Goal: Task Accomplishment & Management: Use online tool/utility

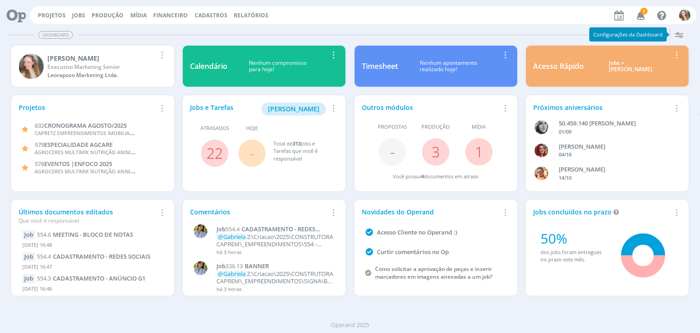
click at [637, 20] on icon "button" at bounding box center [641, 14] width 16 height 15
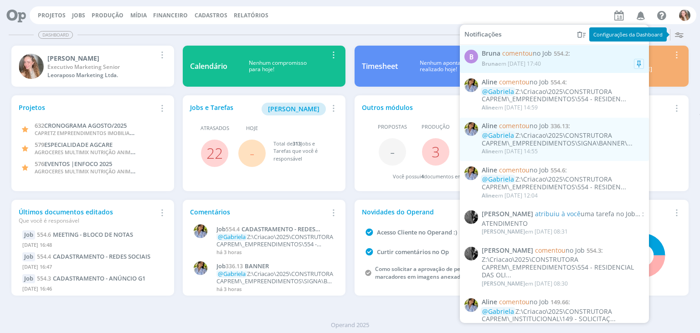
click at [514, 57] on span "comentou" at bounding box center [517, 53] width 31 height 9
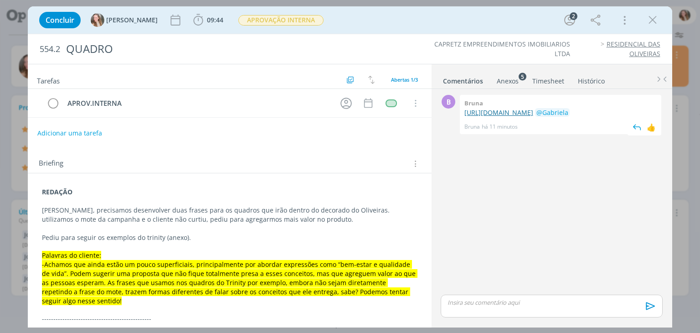
click at [532, 117] on link "[URL][DOMAIN_NAME]" at bounding box center [498, 112] width 69 height 9
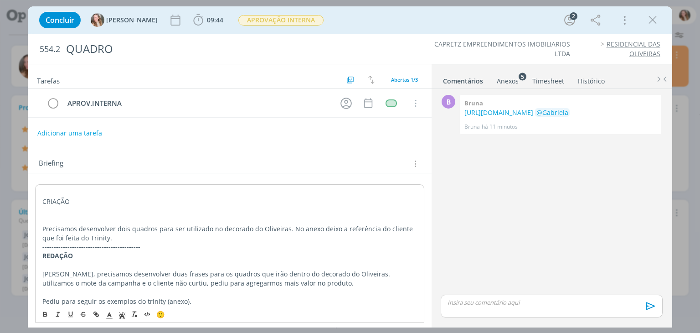
click at [80, 235] on p "Precisamos desenvolver dois quadros para ser utilizado no decorado do Oliveiras…" at bounding box center [229, 233] width 374 height 18
click at [154, 232] on p "Precisamos desenvolver dois quadros para ser utilizado no decorado do Oliveiras…" at bounding box center [229, 233] width 374 height 18
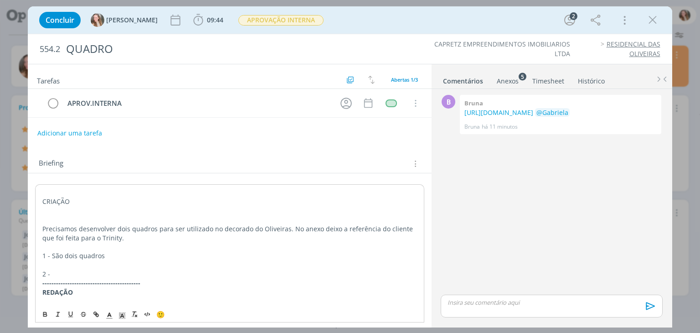
scroll to position [9, 0]
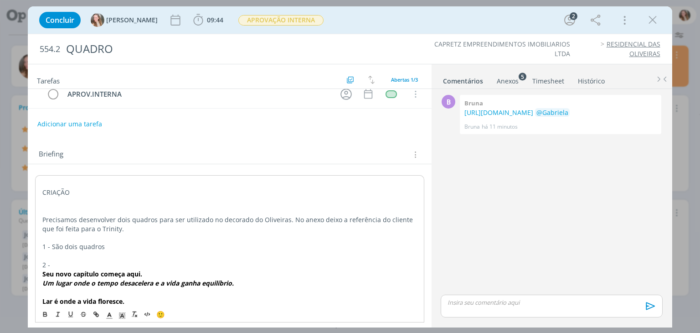
drag, startPoint x: 93, startPoint y: 257, endPoint x: 90, endPoint y: 262, distance: 5.3
click at [92, 257] on p "dialog" at bounding box center [229, 255] width 374 height 9
click at [86, 265] on p "2 -" at bounding box center [229, 264] width 374 height 9
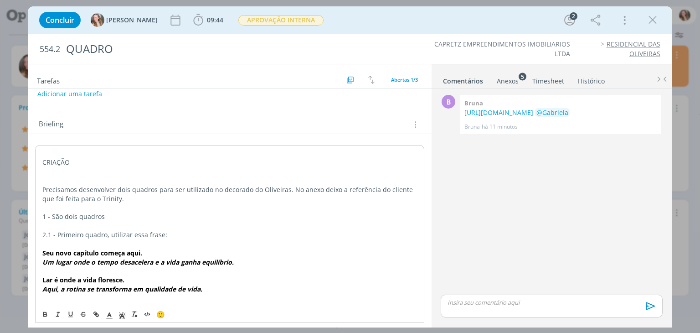
scroll to position [55, 0]
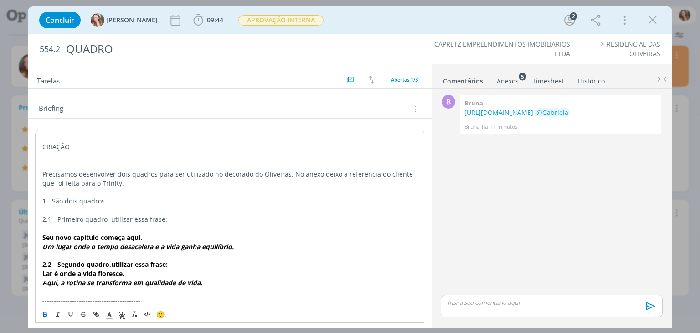
click at [113, 264] on strong "2.2 - Segundo quadro,utilizar essa frase:" at bounding box center [104, 264] width 125 height 9
drag, startPoint x: 121, startPoint y: 267, endPoint x: 41, endPoint y: 267, distance: 79.7
click at [37, 315] on div "🙂" at bounding box center [230, 313] width 388 height 17
click at [42, 314] on icon "dialog" at bounding box center [44, 313] width 7 height 7
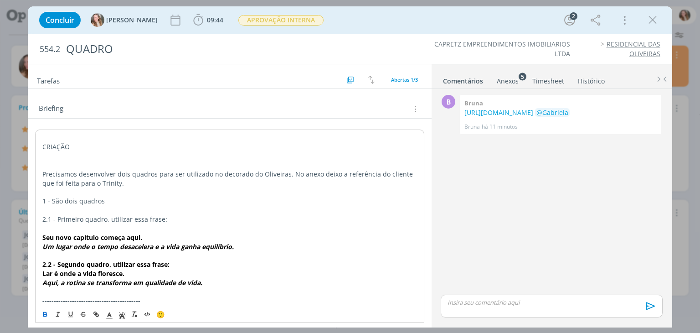
click at [174, 269] on p "Lar é onde a vida floresce." at bounding box center [229, 273] width 374 height 9
drag, startPoint x: 176, startPoint y: 264, endPoint x: 36, endPoint y: 265, distance: 140.3
click at [43, 317] on icon "dialog" at bounding box center [44, 313] width 7 height 7
click at [147, 265] on span "2.2 - Segundo quadro, utilizar essa frase:" at bounding box center [105, 264] width 126 height 9
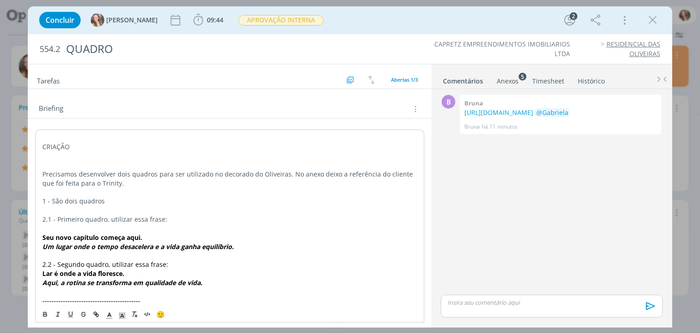
click at [198, 278] on em "Aqui, a rotina se transforma em qualidade de vida." at bounding box center [122, 282] width 160 height 9
click at [172, 260] on p "2.2 - Segundo quadro, utilizar essa frase:" at bounding box center [229, 264] width 374 height 9
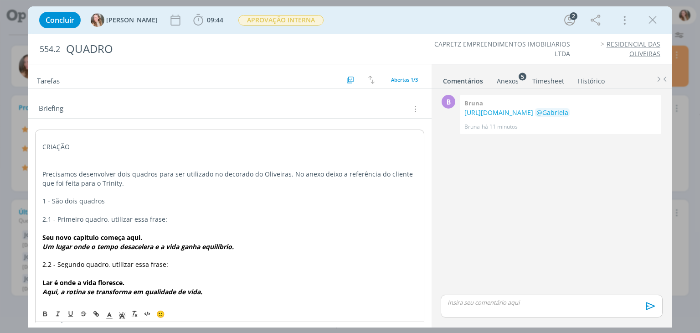
click at [229, 289] on p "Aqui, a rotina se transforma em qualidade de vida." at bounding box center [229, 291] width 374 height 9
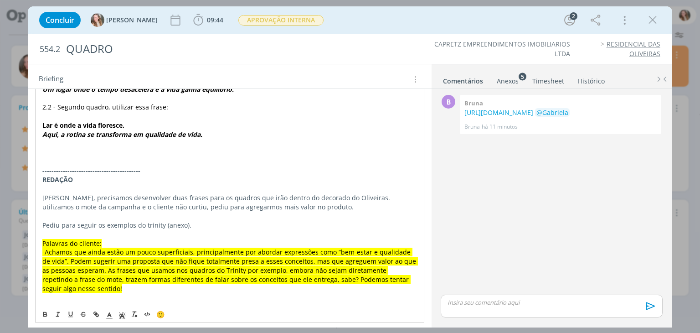
scroll to position [168, 0]
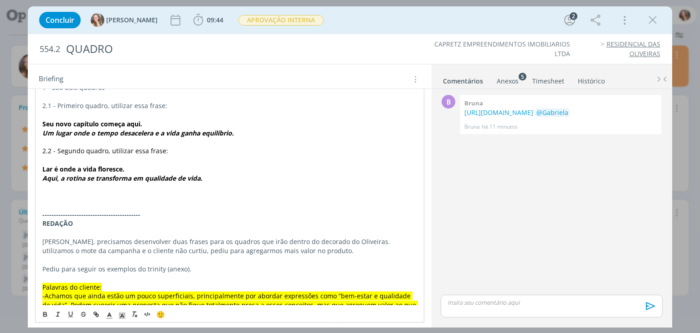
click at [60, 205] on p "dialog" at bounding box center [229, 205] width 374 height 9
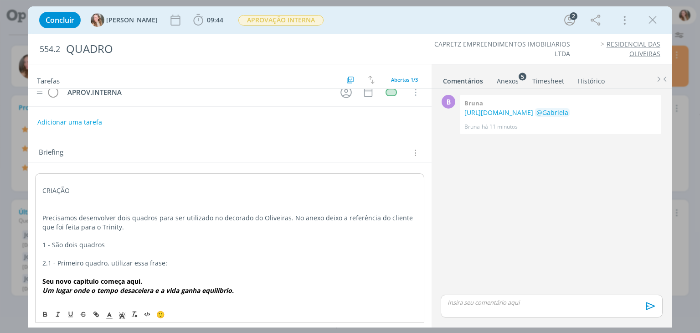
scroll to position [0, 0]
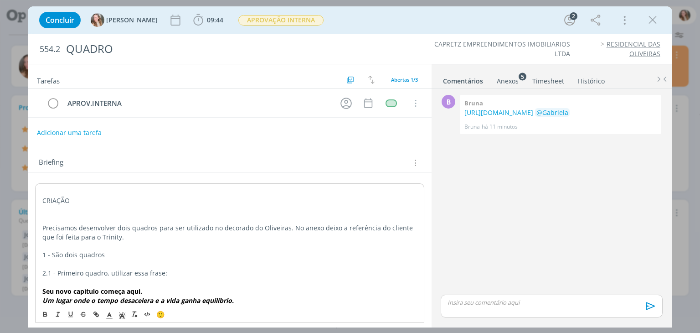
click at [77, 129] on button "Adicionar uma tarefa" at bounding box center [69, 132] width 65 height 15
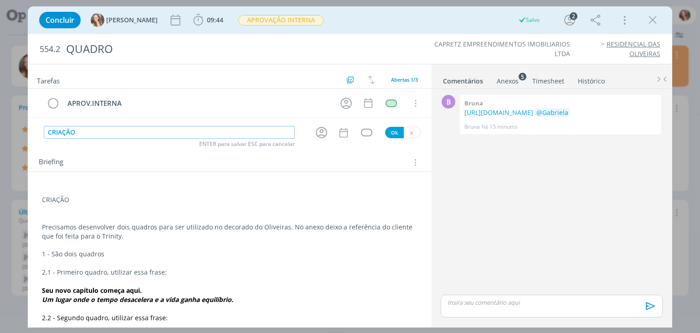
type input "CRIAÇÃO"
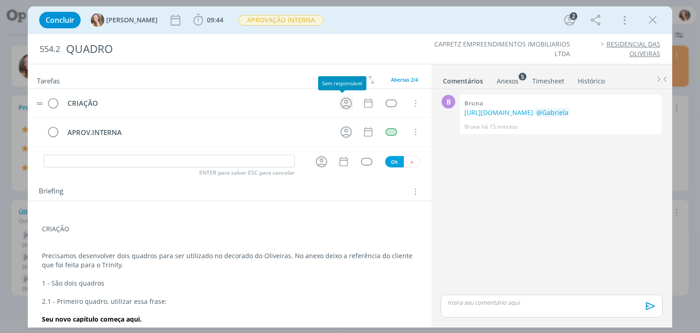
click at [342, 104] on icon "dialog" at bounding box center [345, 103] width 11 height 11
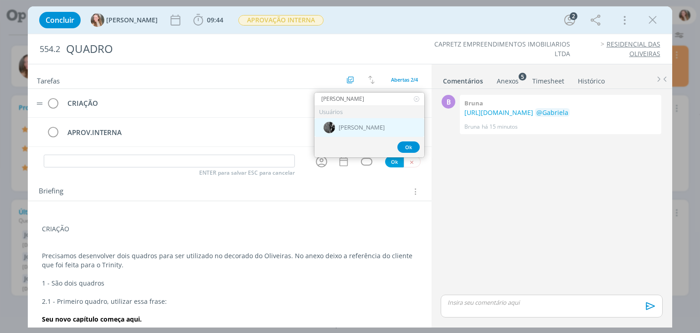
type input "[PERSON_NAME]"
click at [350, 127] on span "[PERSON_NAME]" at bounding box center [362, 127] width 46 height 7
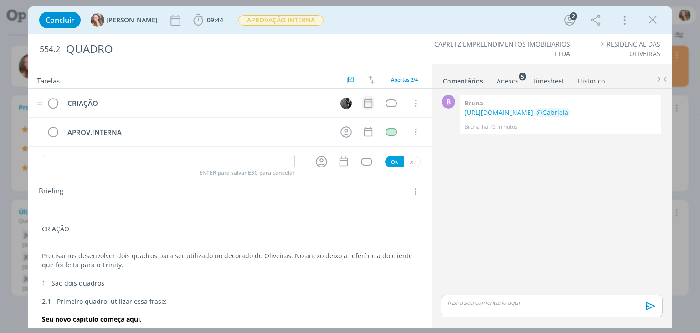
click at [362, 103] on icon "dialog" at bounding box center [368, 103] width 12 height 12
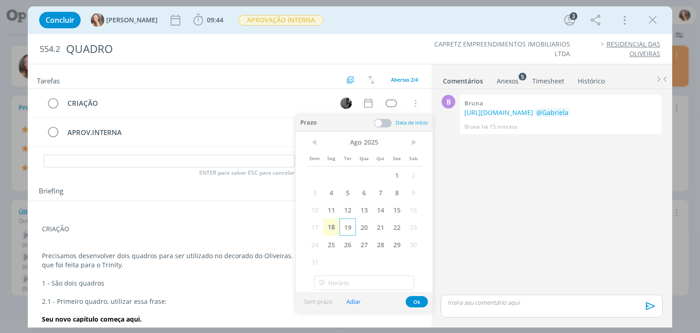
click at [353, 224] on span "19" at bounding box center [347, 226] width 16 height 17
drag, startPoint x: 421, startPoint y: 298, endPoint x: 347, endPoint y: 146, distance: 169.1
click at [421, 298] on button "Ok" at bounding box center [417, 301] width 22 height 11
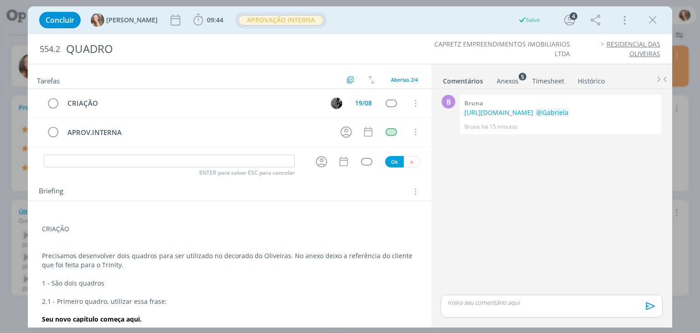
click at [235, 12] on span "APROVAÇÃO INTERNA" at bounding box center [281, 20] width 92 height 16
click at [242, 26] on div "APROVAÇÃO INTERNA" at bounding box center [281, 20] width 86 height 11
click at [243, 20] on span "APROVAÇÃO INTERNA" at bounding box center [280, 20] width 85 height 10
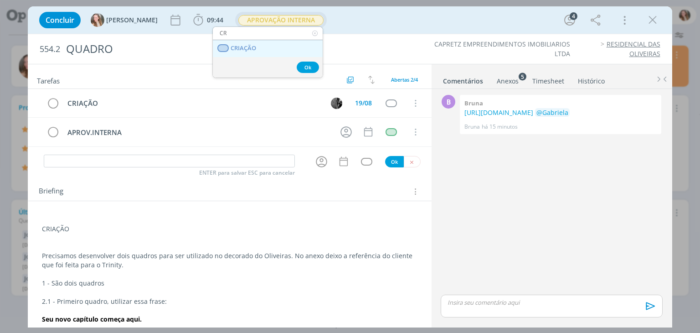
type input "CR"
click at [250, 46] on span "CRIAÇÃO" at bounding box center [244, 48] width 26 height 7
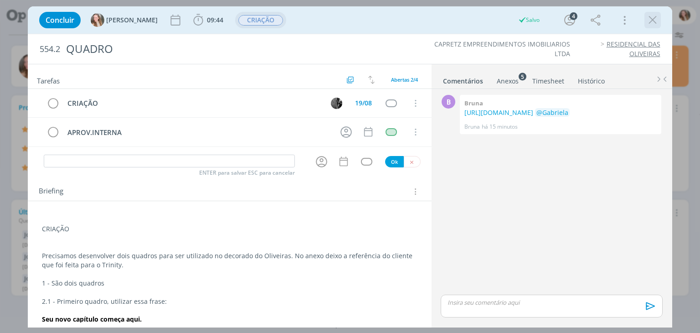
click at [650, 23] on icon "dialog" at bounding box center [653, 20] width 14 height 14
